Goal: Find specific page/section: Find specific page/section

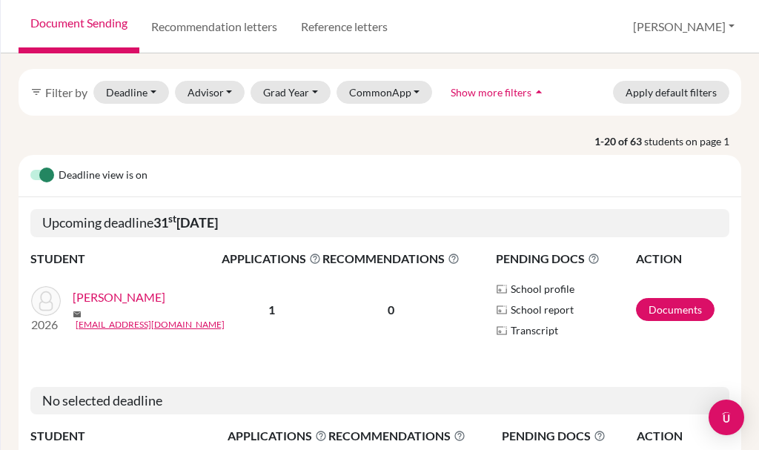
scroll to position [74, 0]
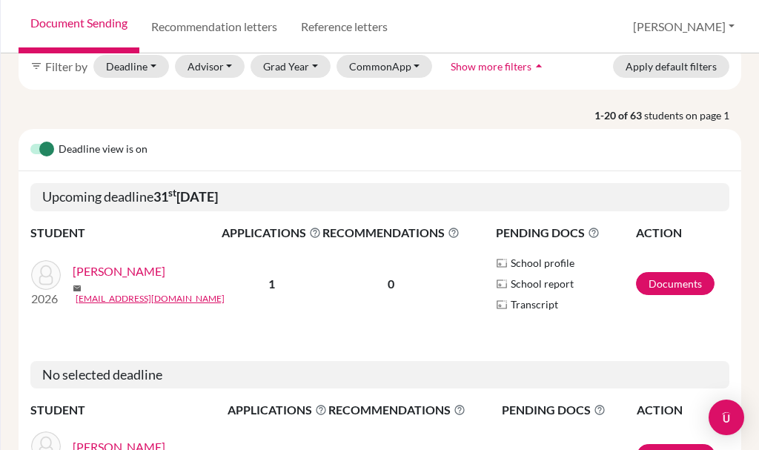
drag, startPoint x: 154, startPoint y: 196, endPoint x: 289, endPoint y: 189, distance: 135.2
click at [289, 189] on h5 "Upcoming deadline 31 st October 2025" at bounding box center [379, 197] width 699 height 28
drag, startPoint x: 504, startPoint y: 266, endPoint x: 575, endPoint y: 310, distance: 83.3
click at [575, 310] on div "School profile School report Transcript" at bounding box center [565, 283] width 139 height 59
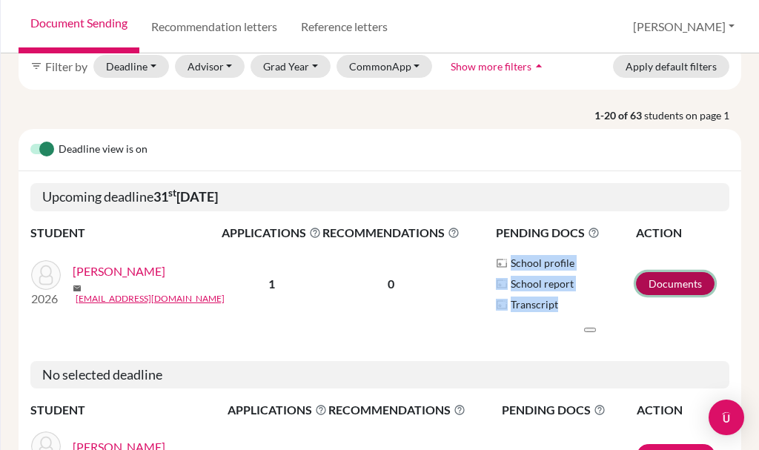
click at [662, 283] on link "Documents" at bounding box center [675, 283] width 79 height 23
